Goal: Information Seeking & Learning: Learn about a topic

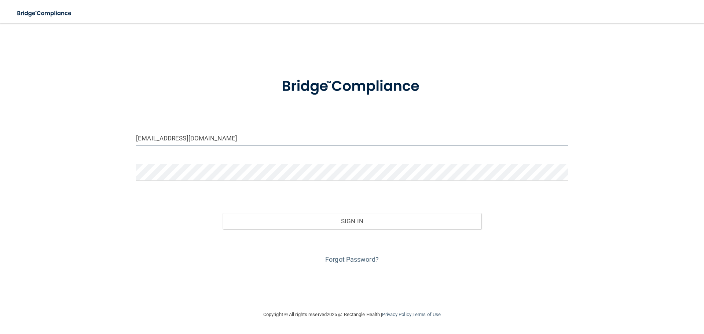
drag, startPoint x: 166, startPoint y: 141, endPoint x: 133, endPoint y: 142, distance: 33.0
click at [133, 142] on div "[EMAIL_ADDRESS][DOMAIN_NAME]" at bounding box center [351, 141] width 443 height 22
type input "[EMAIL_ADDRESS][DOMAIN_NAME]"
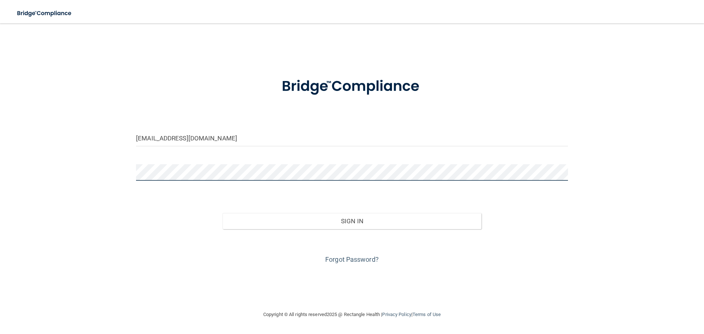
click at [222, 213] on button "Sign In" at bounding box center [351, 221] width 259 height 16
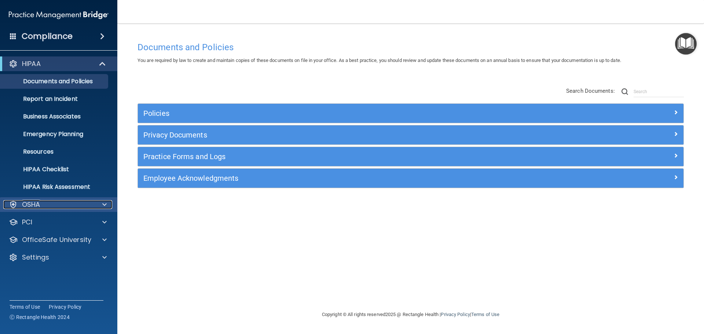
click at [88, 204] on div "OSHA" at bounding box center [48, 204] width 91 height 9
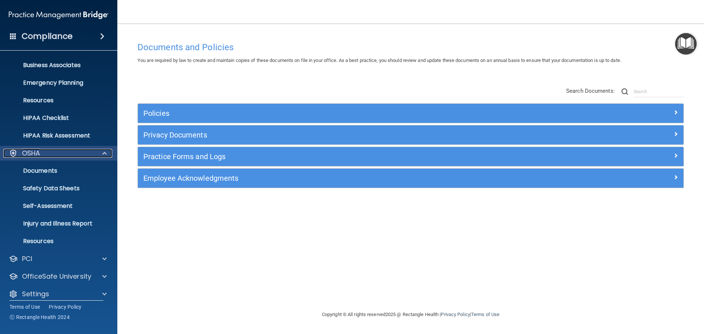
scroll to position [58, 0]
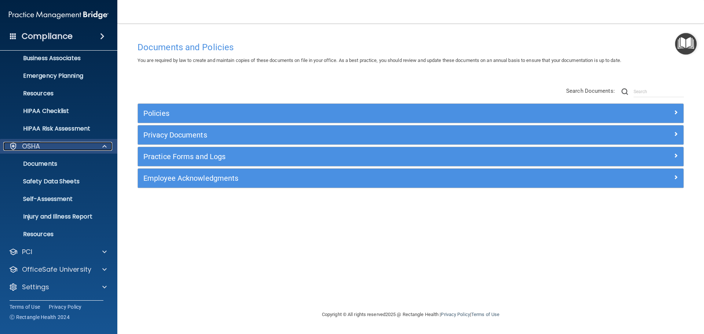
click at [101, 145] on div at bounding box center [103, 146] width 18 height 9
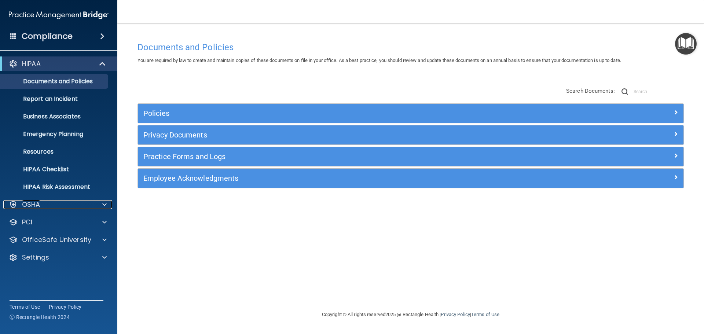
scroll to position [0, 0]
click at [100, 61] on span at bounding box center [103, 63] width 6 height 9
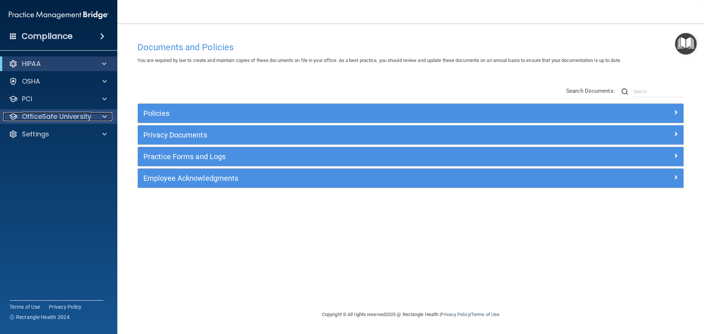
click at [97, 117] on div at bounding box center [103, 116] width 18 height 9
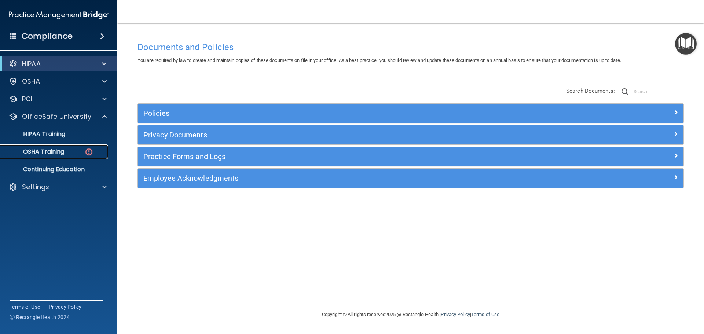
click at [53, 152] on p "OSHA Training" at bounding box center [34, 151] width 59 height 7
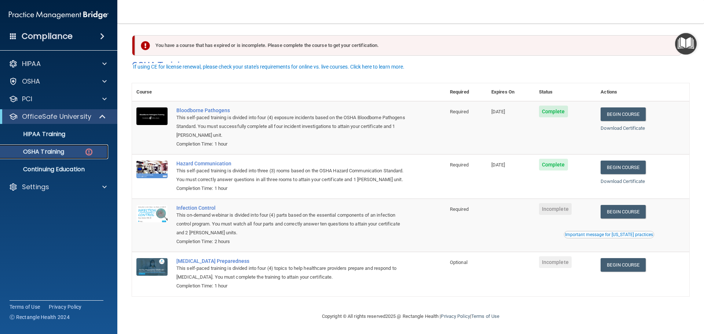
scroll to position [12, 0]
click at [624, 211] on link "Begin Course" at bounding box center [622, 212] width 45 height 14
